Goal: Navigation & Orientation: Find specific page/section

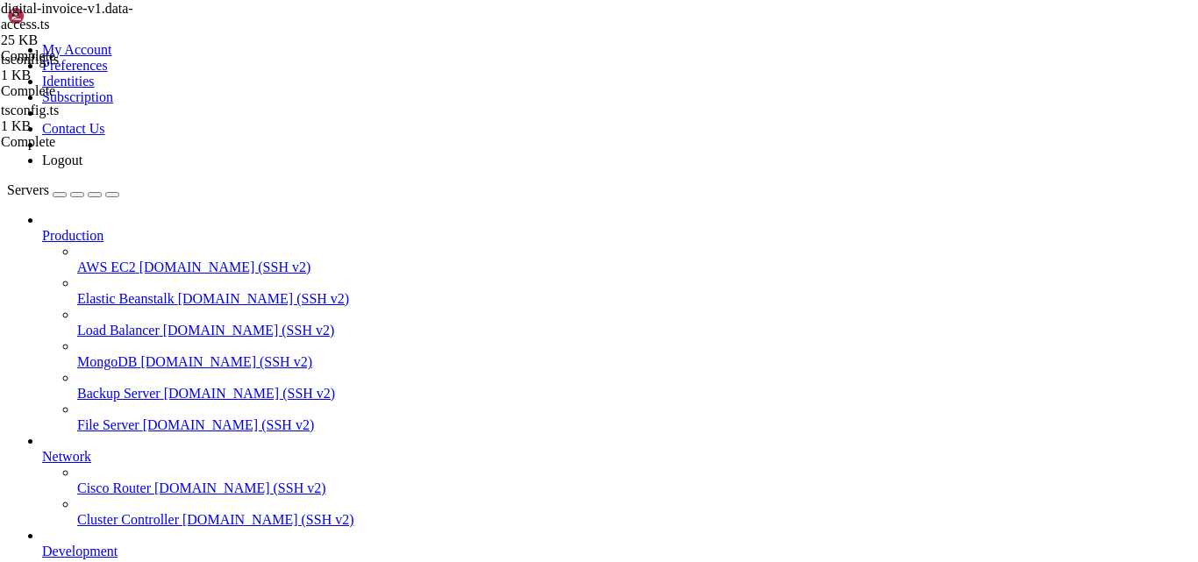
scroll to position [89, 0]
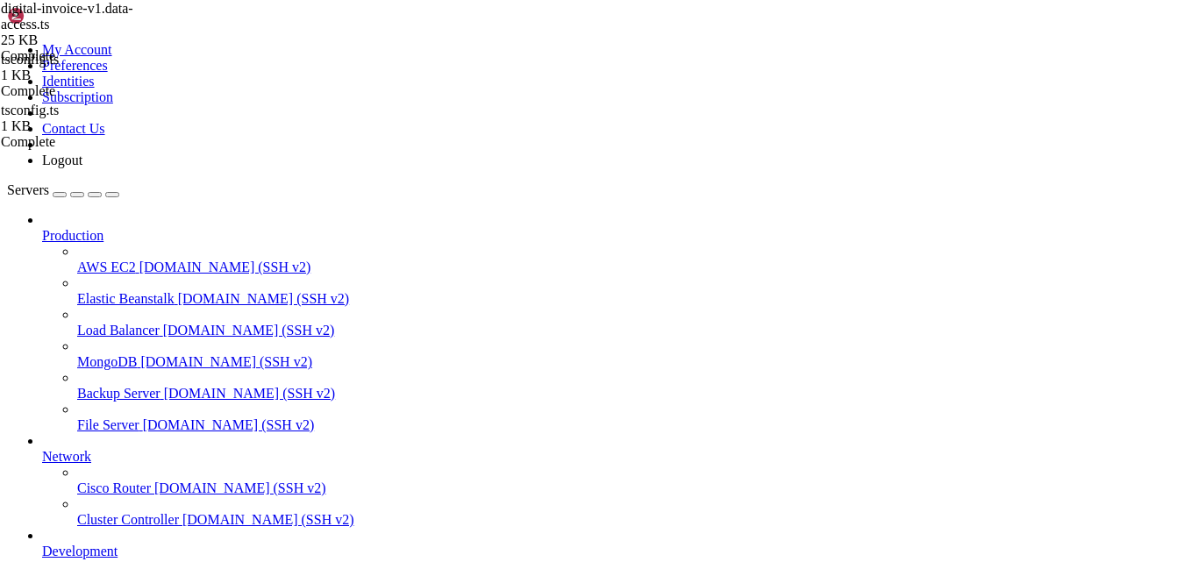
drag, startPoint x: 828, startPoint y: 86, endPoint x: 811, endPoint y: 57, distance: 33.4
type input "/var/www/digitalinvoicing/"
click at [1187, 490] on div "tsconfig.ts 1 KB Complete tsconfig.ts 1 KB Complete digital-invoice-v1.data-acc…" at bounding box center [599, 281] width 1198 height 562
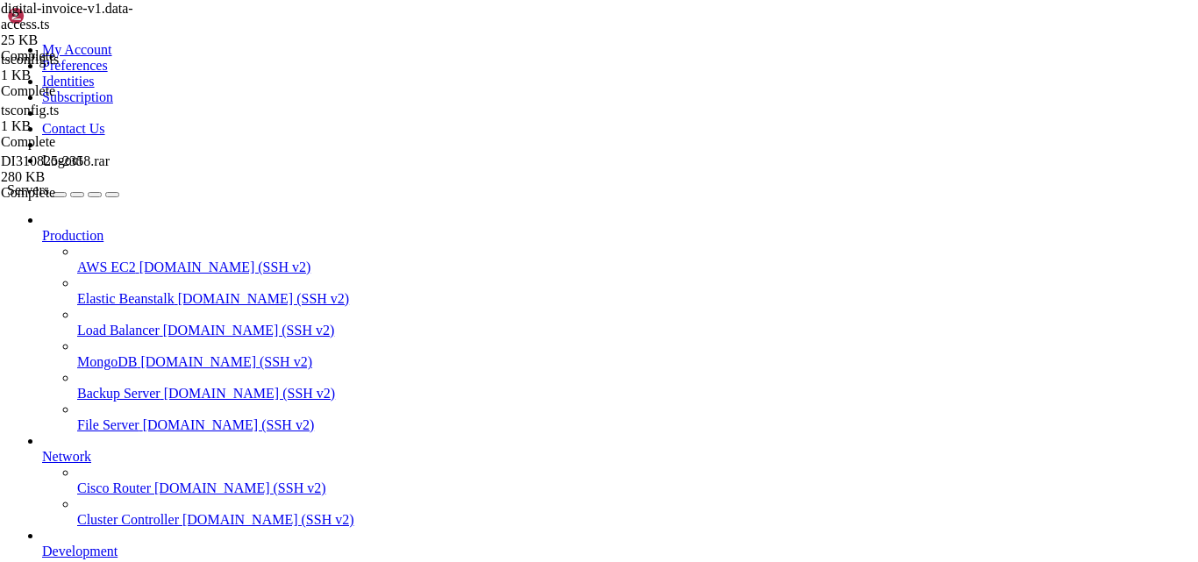
click at [1144, 447] on div "tsconfig.ts 1 KB Complete tsconfig.ts 1 KB Complete digital-invoice-v1.data-acc…" at bounding box center [599, 281] width 1198 height 562
